Goal: Task Accomplishment & Management: Use online tool/utility

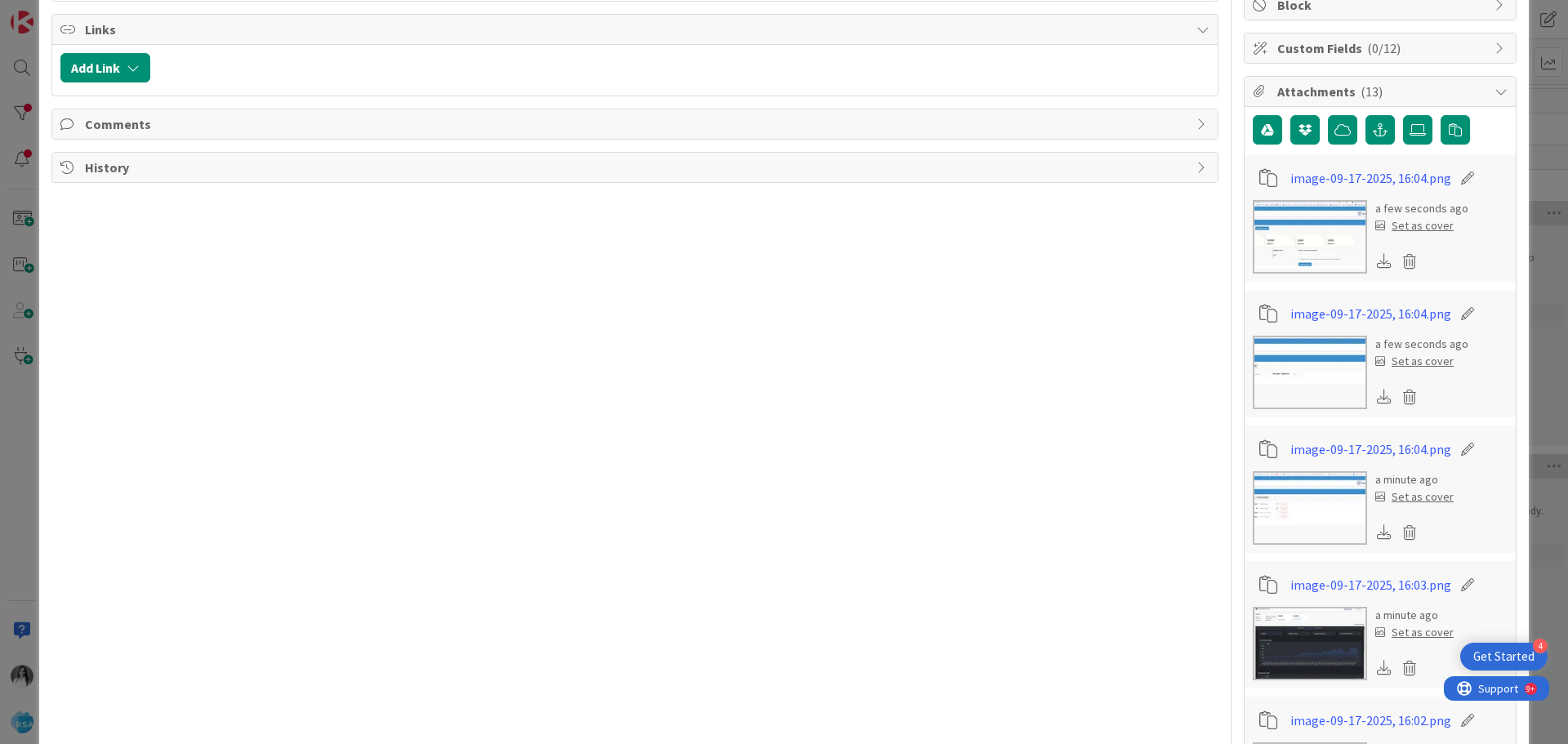
click at [1300, 238] on img at bounding box center [1310, 236] width 114 height 74
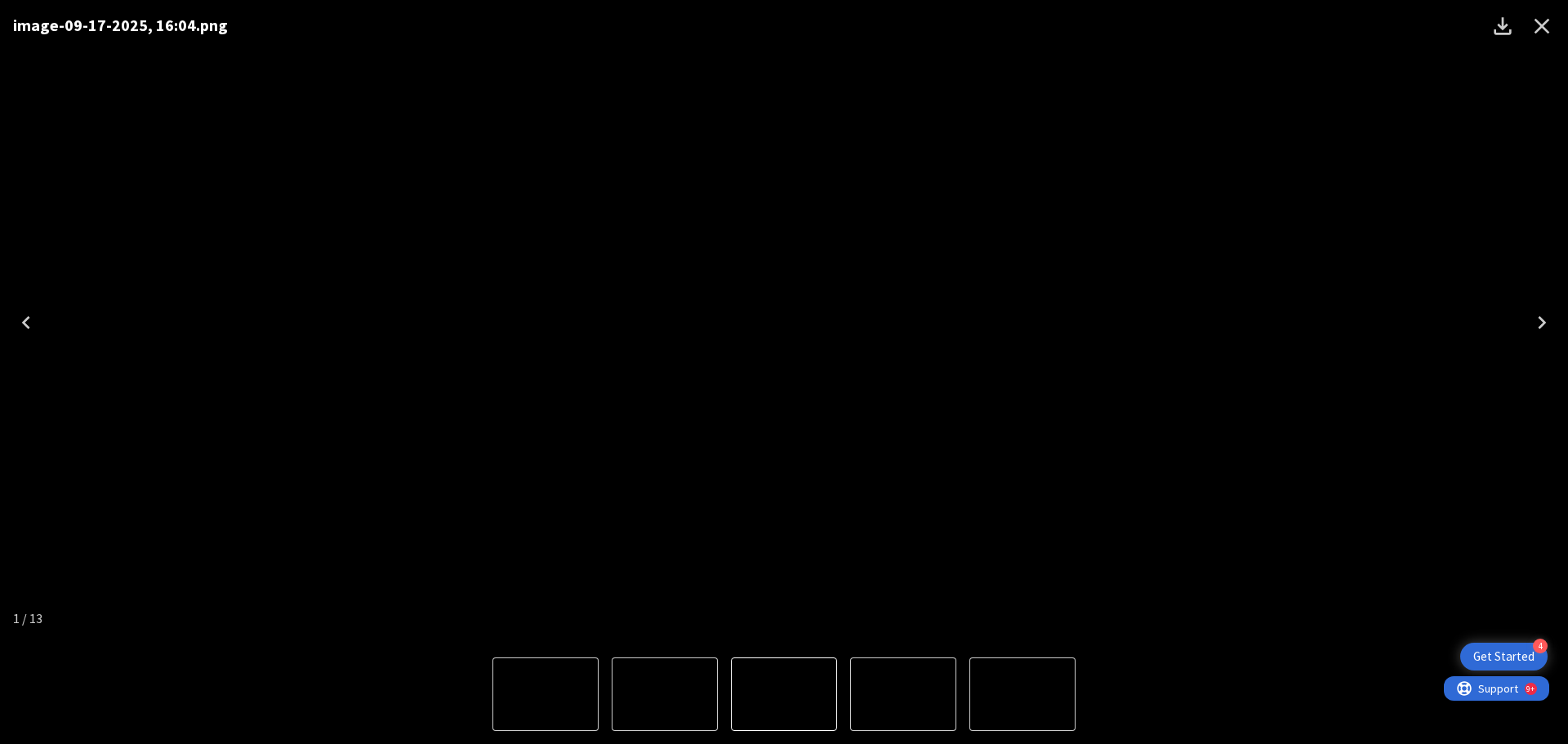
click at [1540, 318] on icon "Next" at bounding box center [1542, 322] width 8 height 13
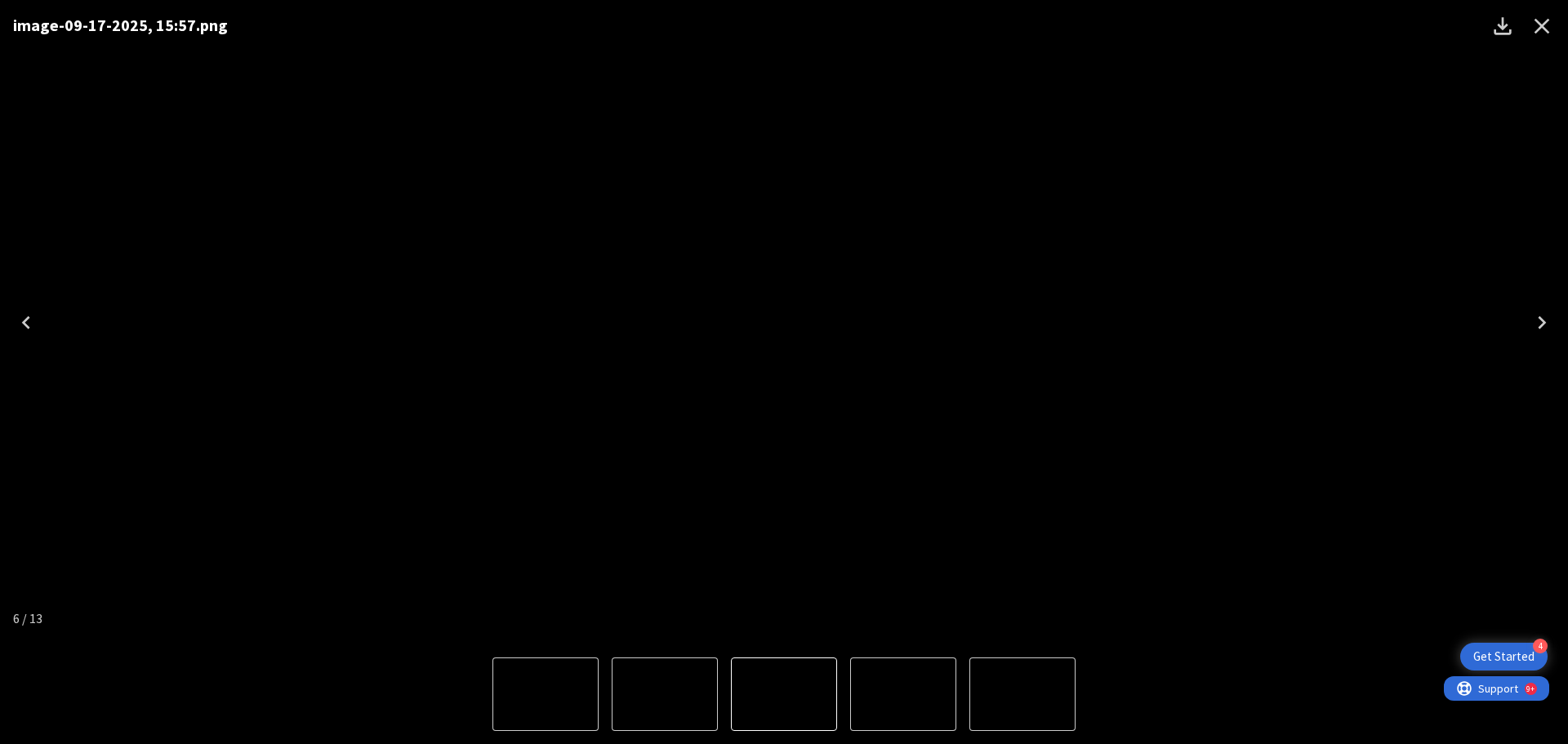
click at [262, 219] on div "image-09-17-2025, 15:57.png" at bounding box center [784, 322] width 1568 height 644
click at [1546, 22] on icon "Close" at bounding box center [1542, 26] width 16 height 16
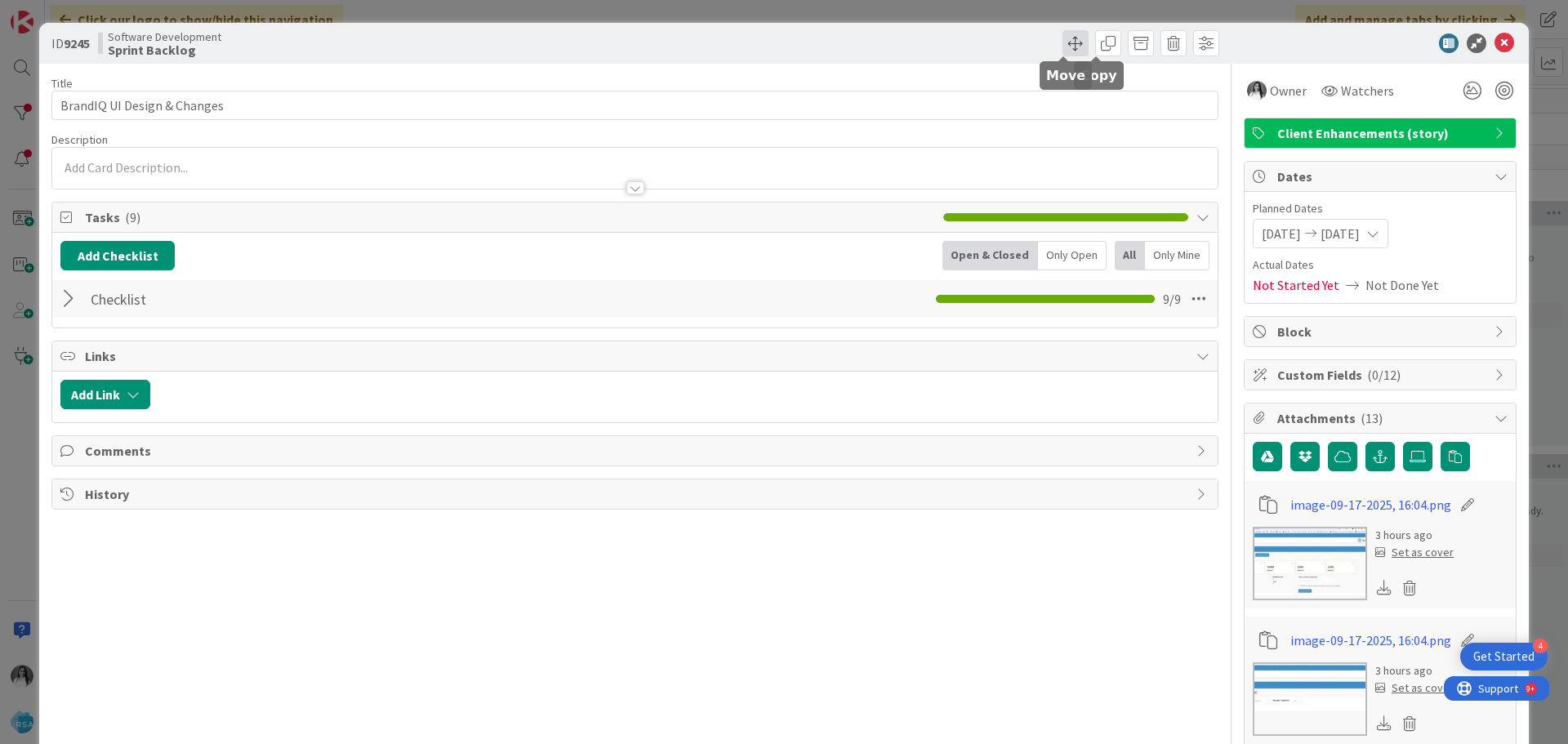
click at [1066, 37] on span at bounding box center [1076, 43] width 26 height 26
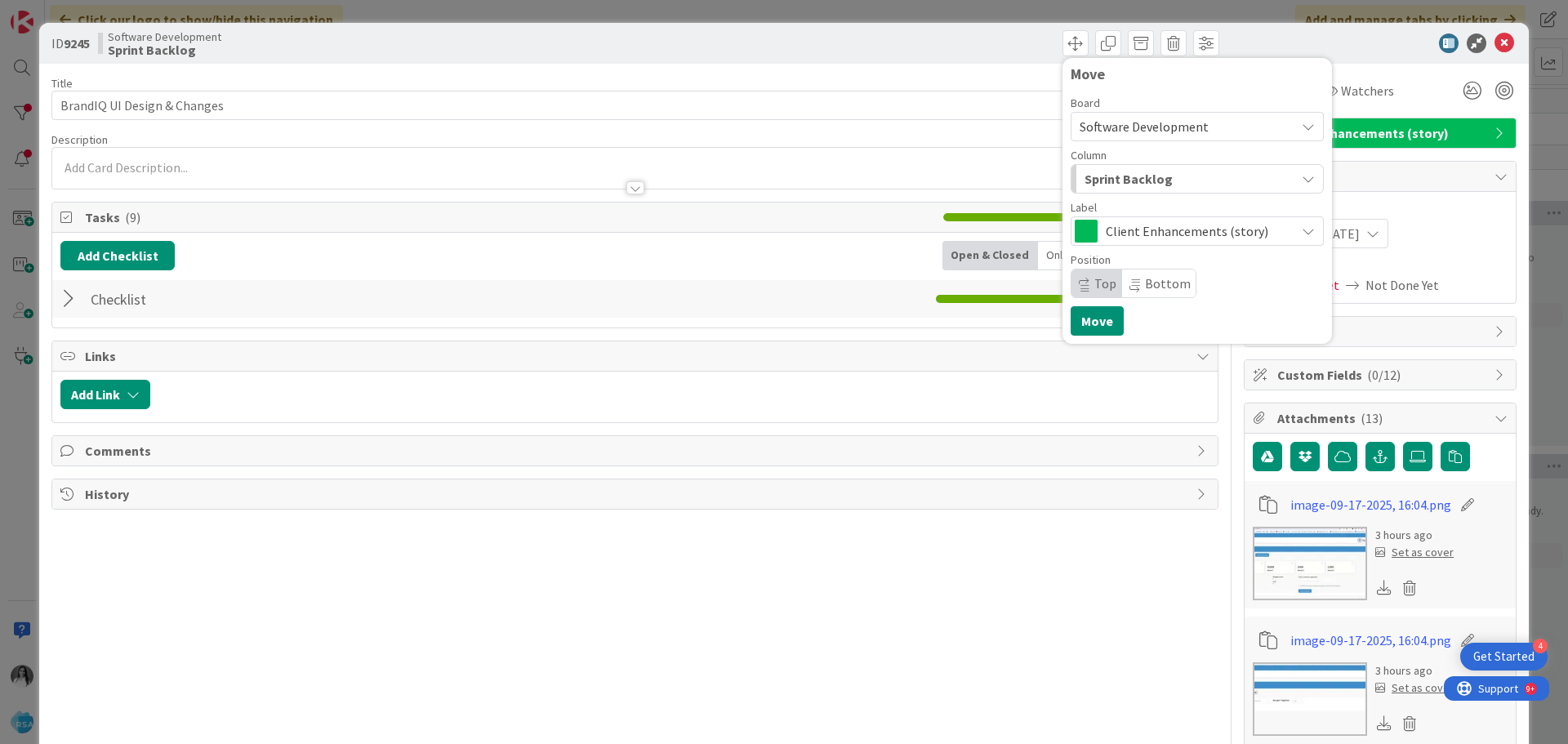
click at [1121, 183] on span "Sprint Backlog" at bounding box center [1129, 179] width 88 height 21
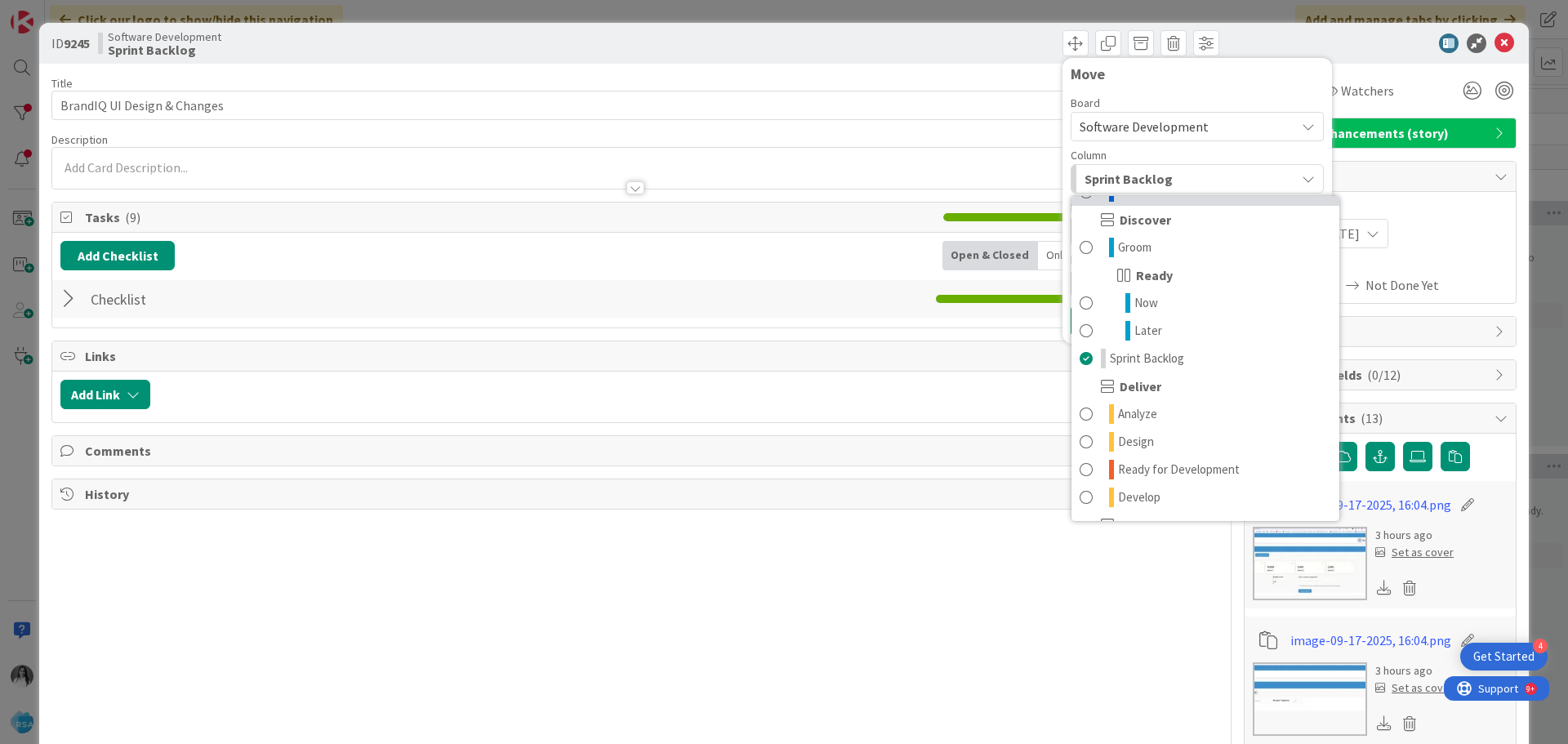
scroll to position [245, 0]
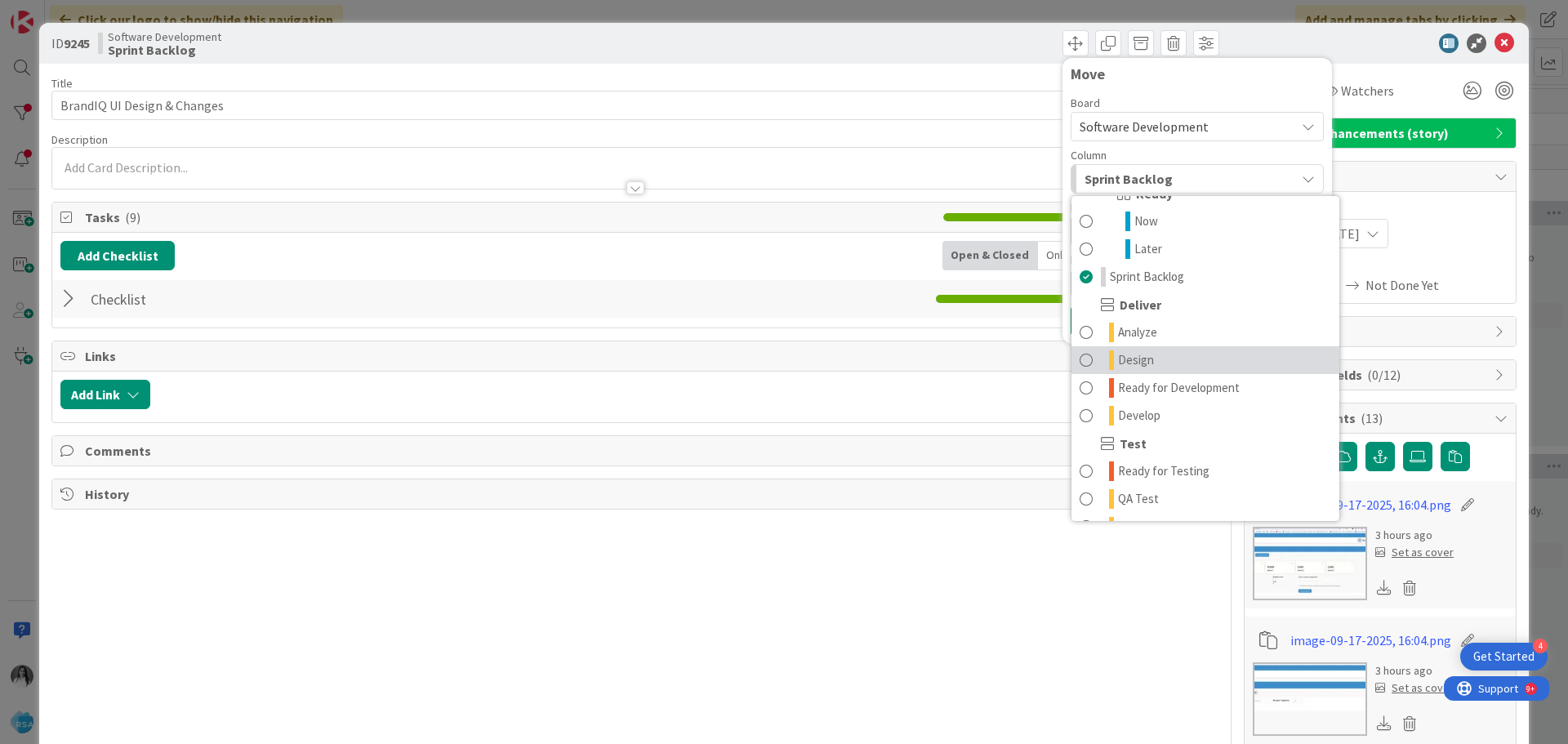
click at [1080, 359] on span at bounding box center [1086, 360] width 13 height 20
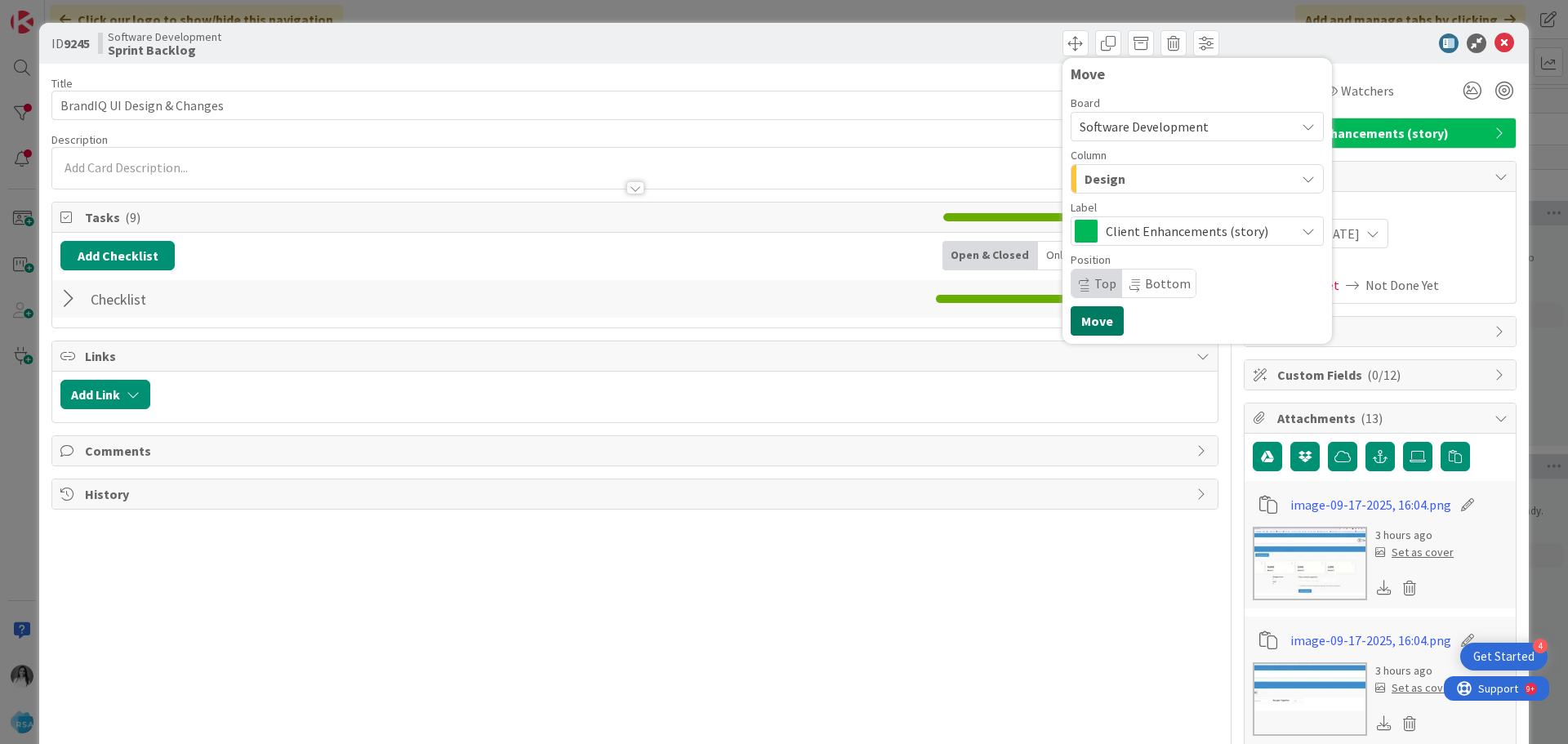
click at [1072, 326] on button "Move" at bounding box center [1097, 321] width 53 height 29
